Goal: Task Accomplishment & Management: Complete application form

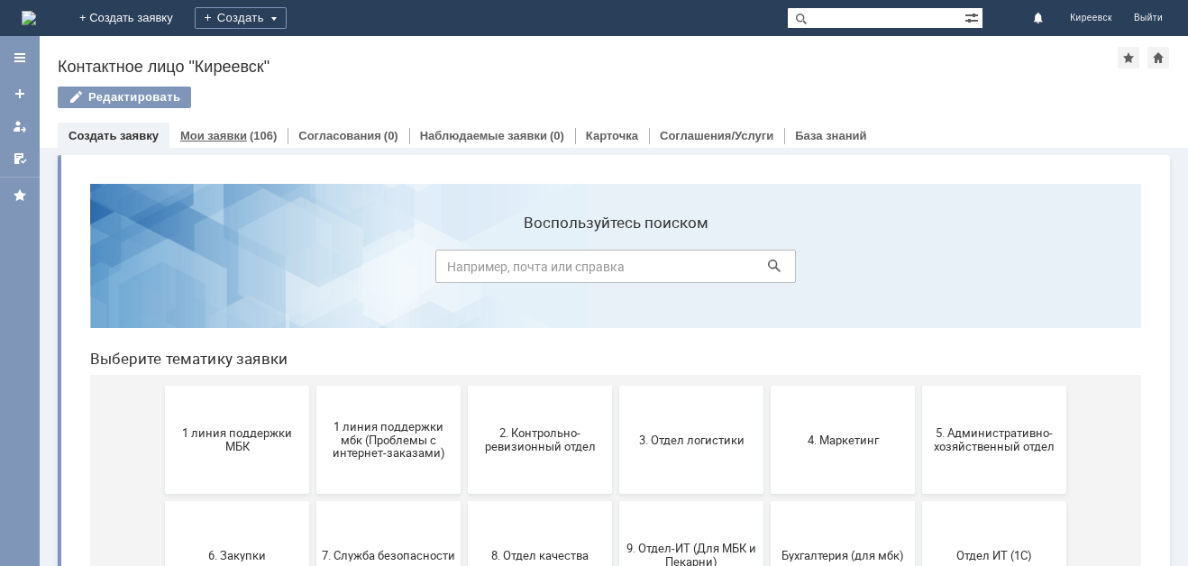
click at [220, 134] on link "Мои заявки" at bounding box center [213, 136] width 67 height 14
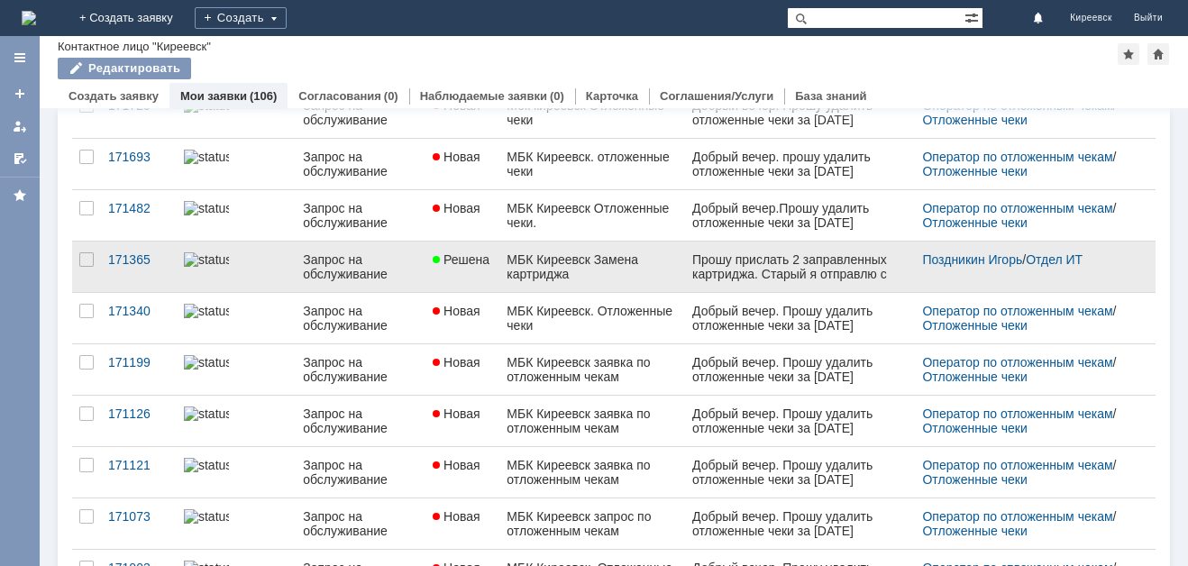
click at [572, 268] on div "МБК Киреевск Замена картриджа" at bounding box center [591, 266] width 171 height 29
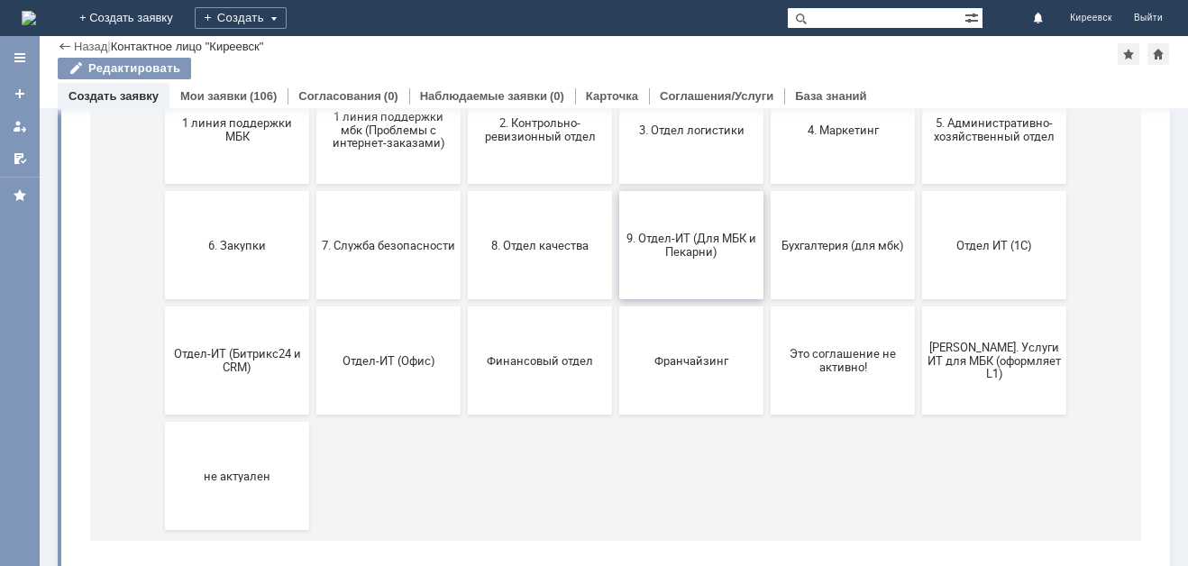
click at [644, 251] on span "9. Отдел-ИТ (Для МБК и Пекарни)" at bounding box center [690, 245] width 133 height 27
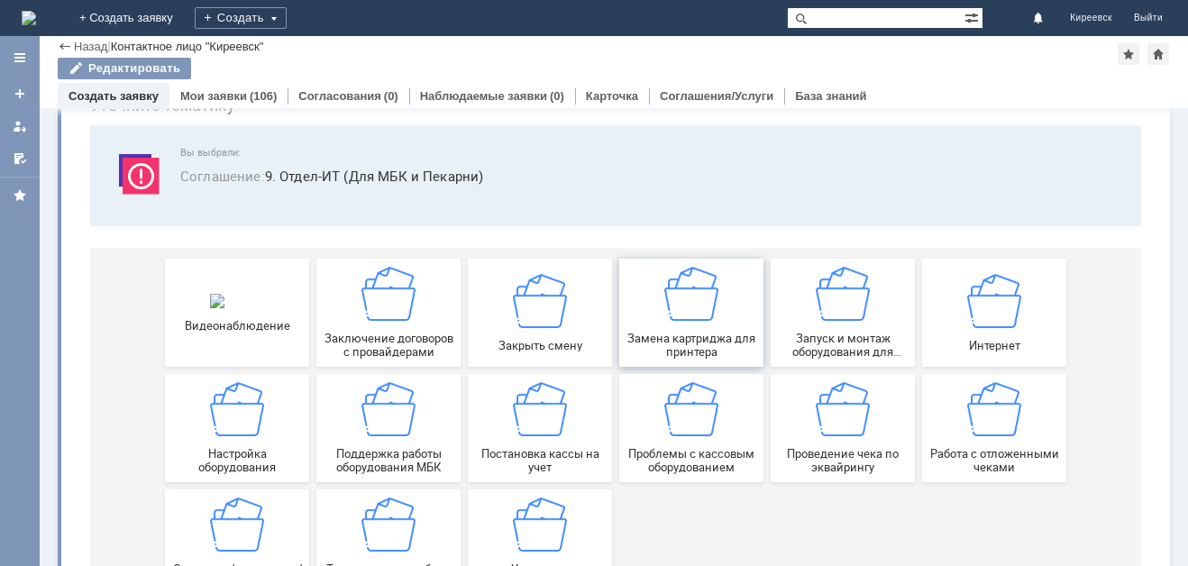
click at [707, 328] on div "Замена картриджа для принтера" at bounding box center [690, 313] width 133 height 92
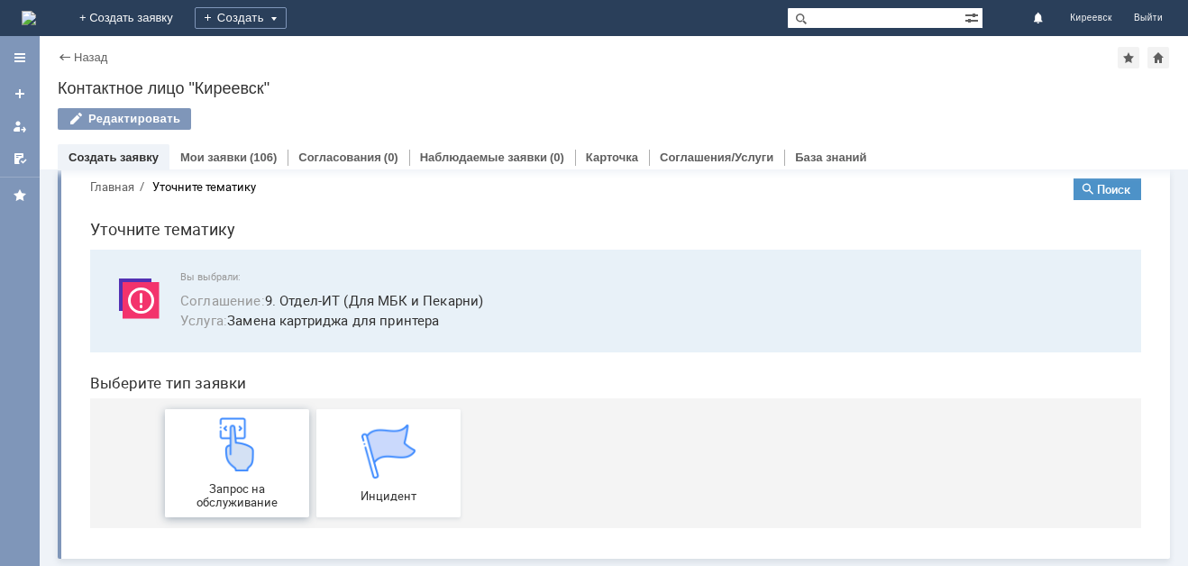
click at [226, 469] on img at bounding box center [237, 444] width 54 height 54
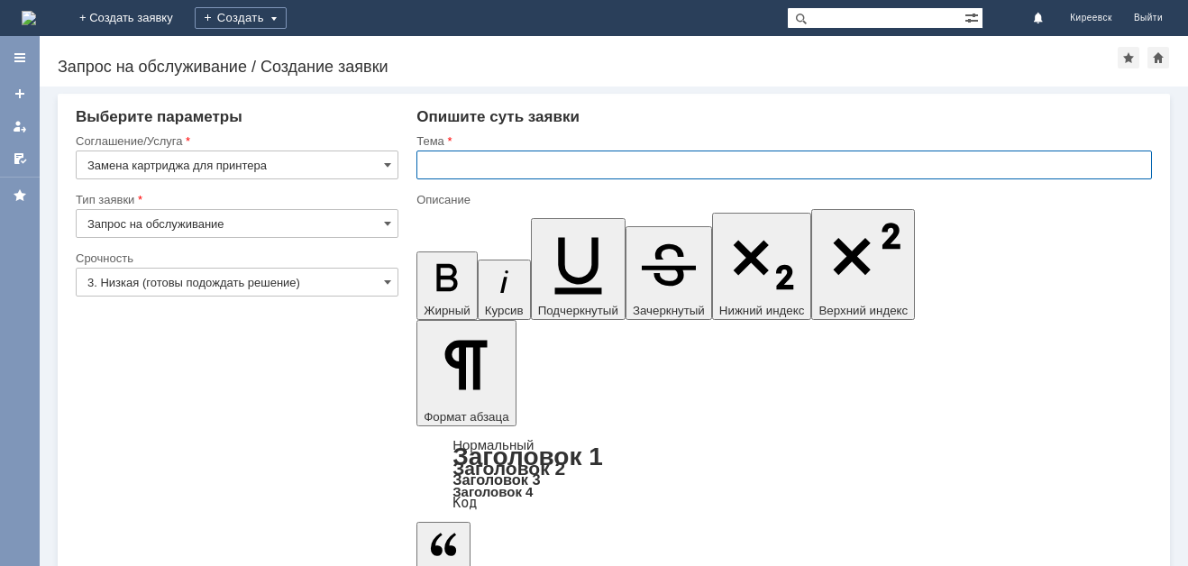
click at [481, 162] on input "text" at bounding box center [783, 164] width 735 height 29
type input "МБК Киреевск. Замена картриджа"
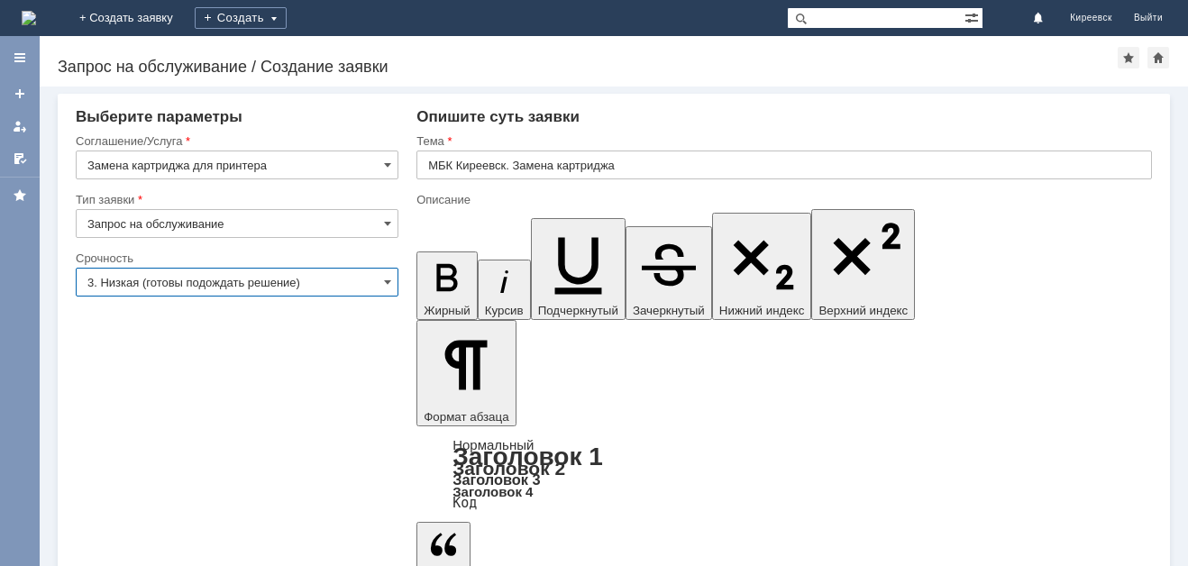
click at [226, 281] on input "3. Низкая (готовы подождать решение)" at bounding box center [237, 282] width 323 height 29
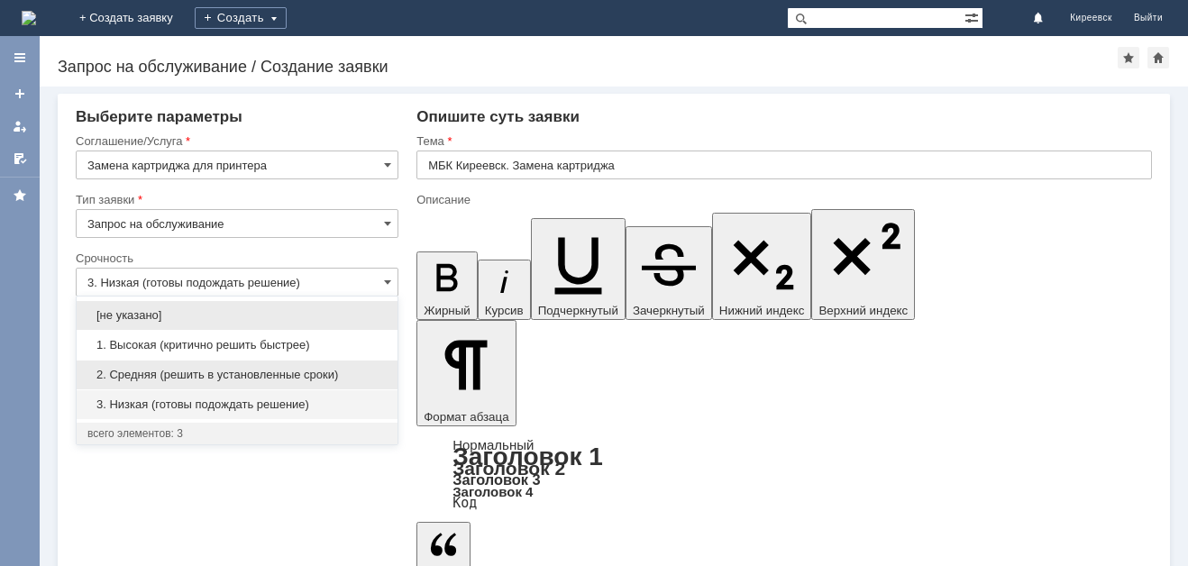
click at [164, 376] on span "2. Средняя (решить в установленные сроки)" at bounding box center [236, 375] width 299 height 14
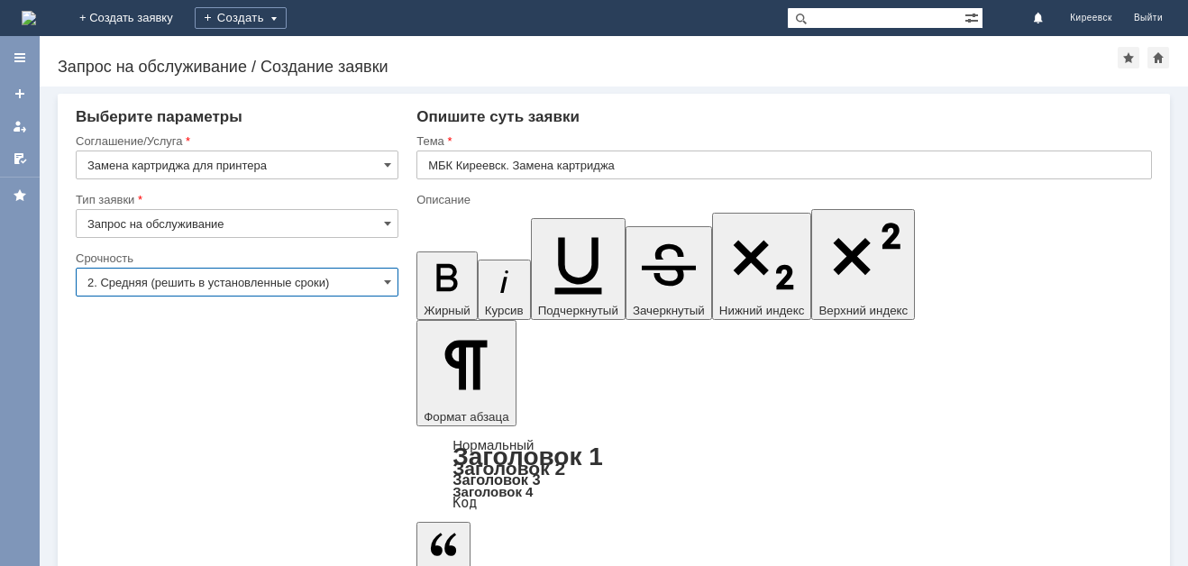
type input "2. Средняя (решить в установленные сроки)"
